Goal: Information Seeking & Learning: Learn about a topic

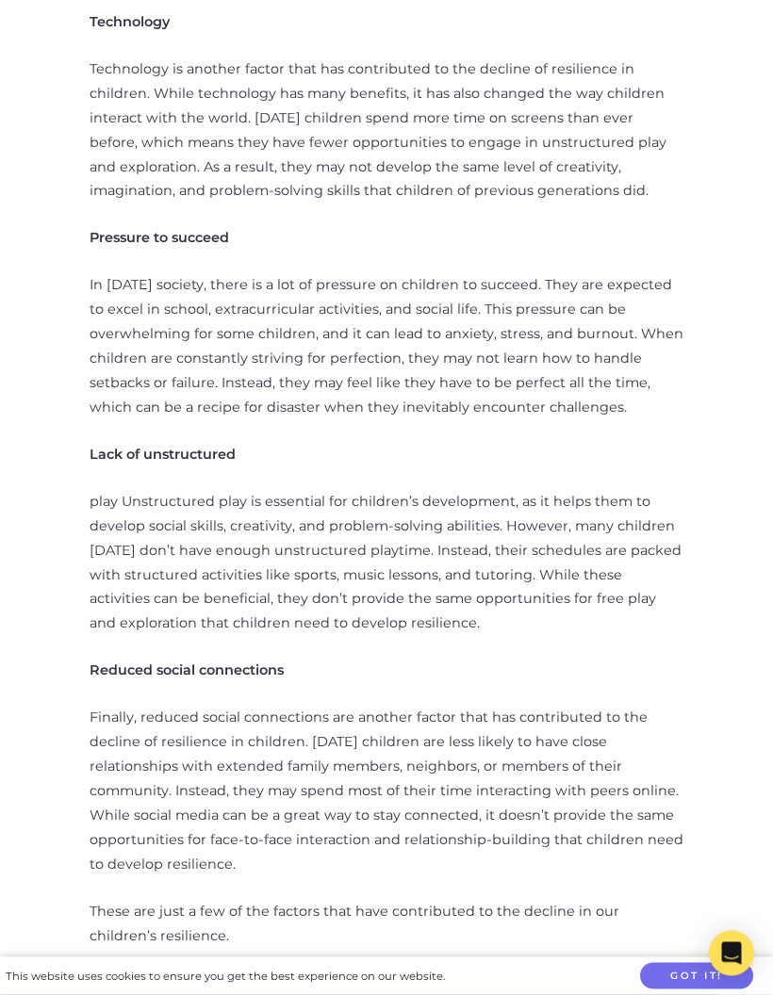
scroll to position [1150, 0]
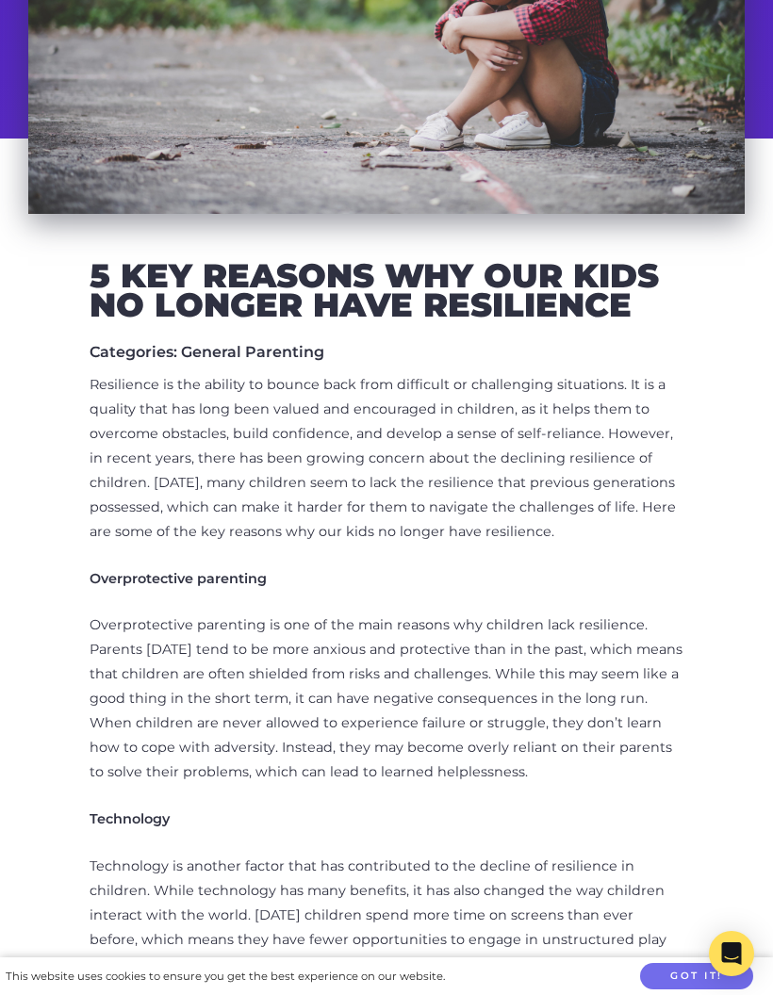
scroll to position [349, 0]
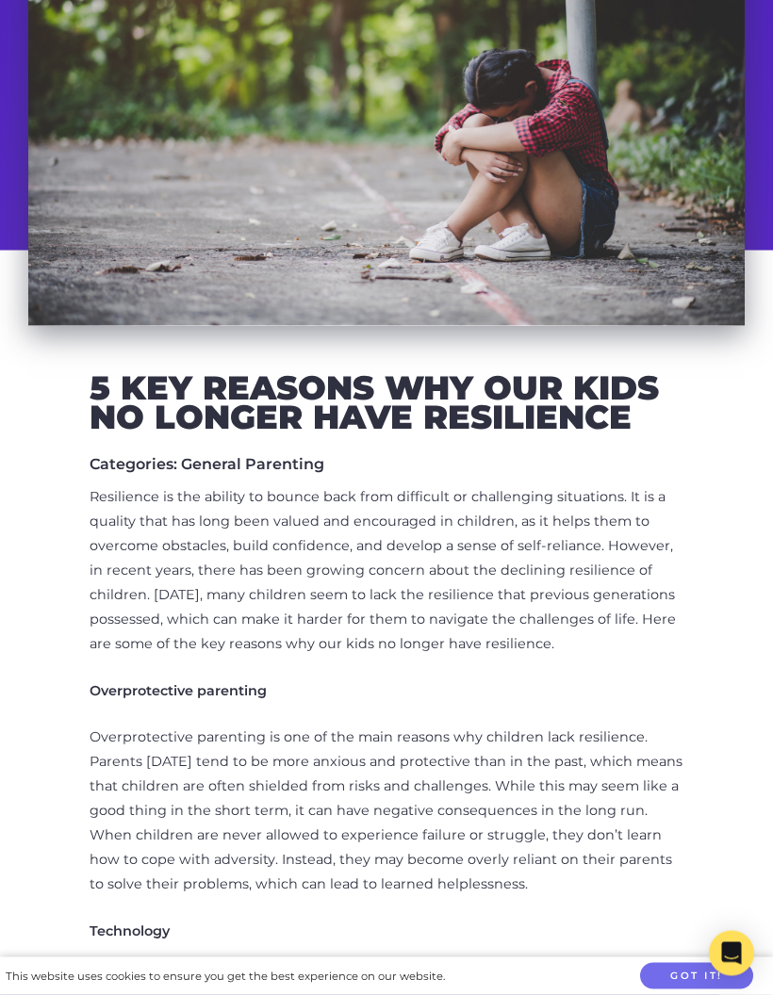
scroll to position [240, 0]
